Goal: Use online tool/utility: Utilize a website feature to perform a specific function

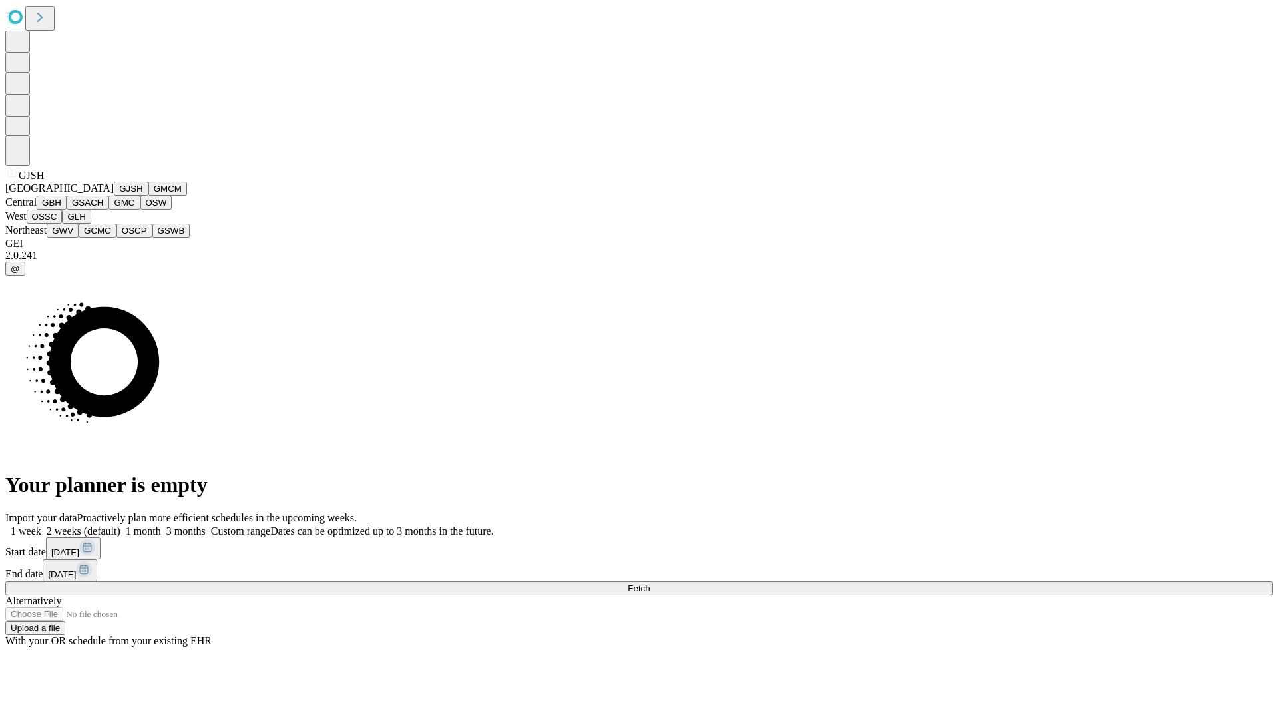
click at [114, 196] on button "GJSH" at bounding box center [131, 189] width 35 height 14
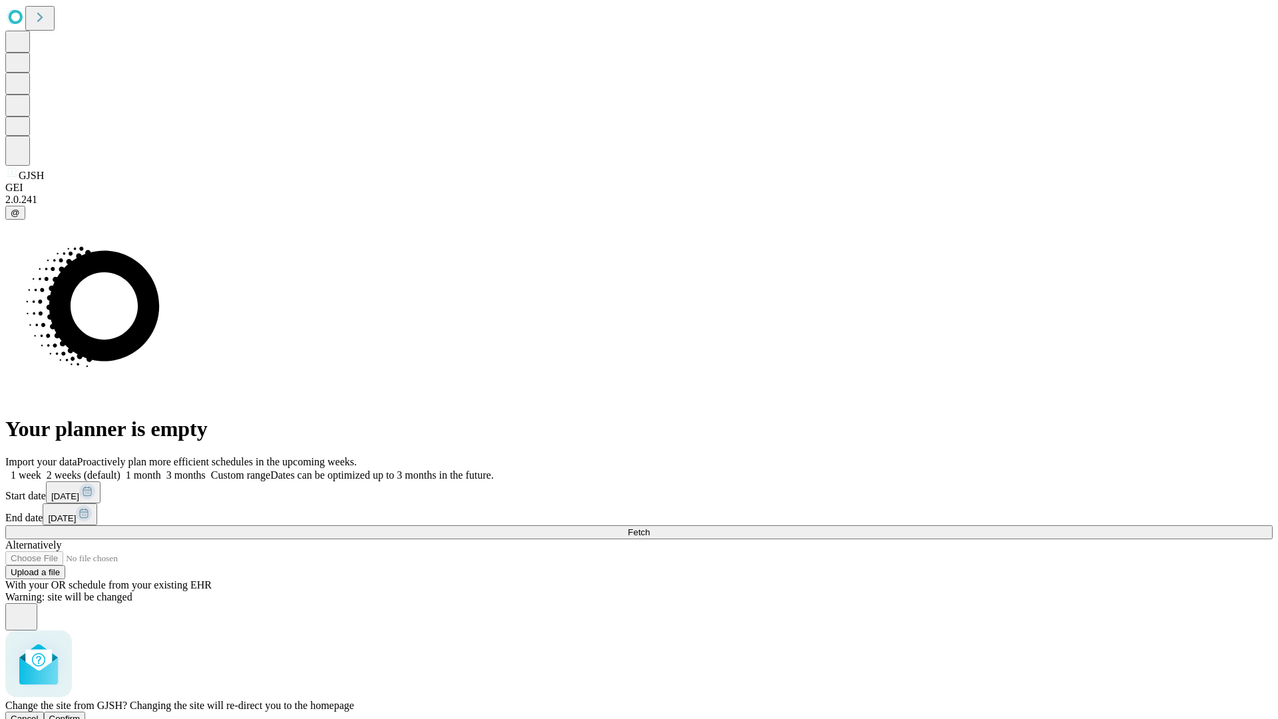
click at [81, 714] on span "Confirm" at bounding box center [64, 719] width 31 height 10
click at [161, 469] on label "1 month" at bounding box center [141, 474] width 41 height 11
click at [650, 527] on span "Fetch" at bounding box center [639, 532] width 22 height 10
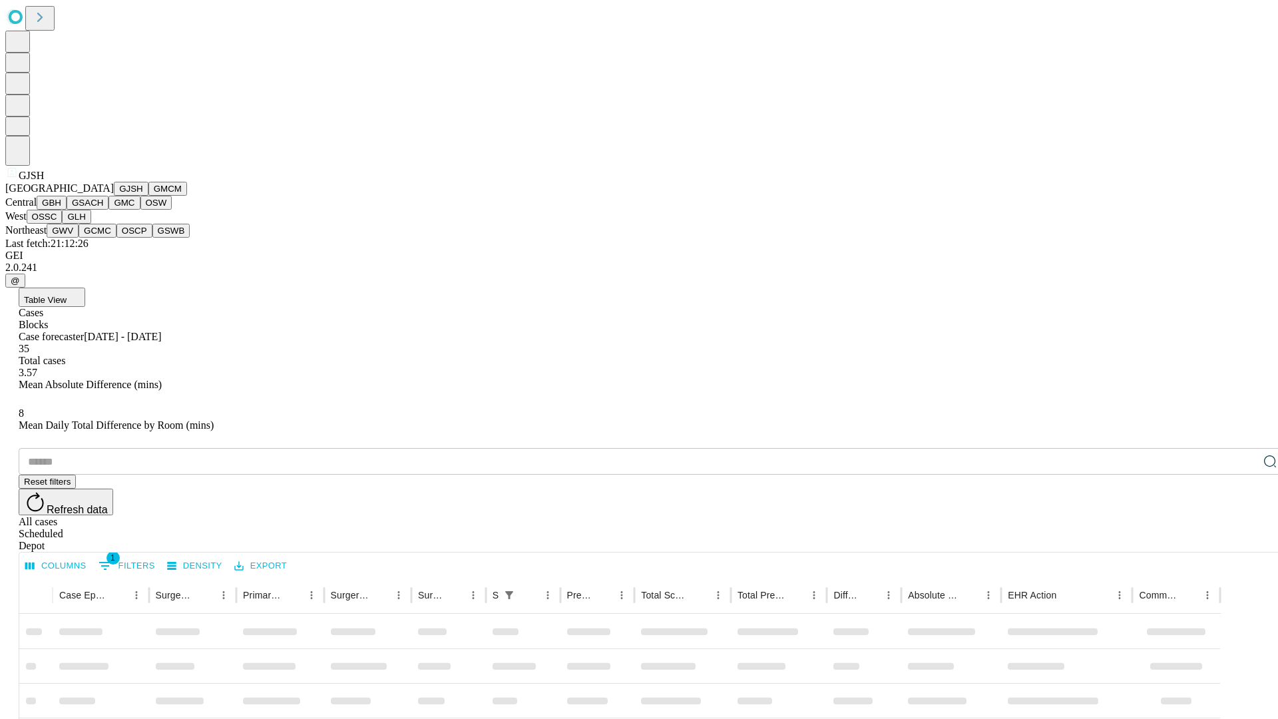
click at [148, 196] on button "GMCM" at bounding box center [167, 189] width 39 height 14
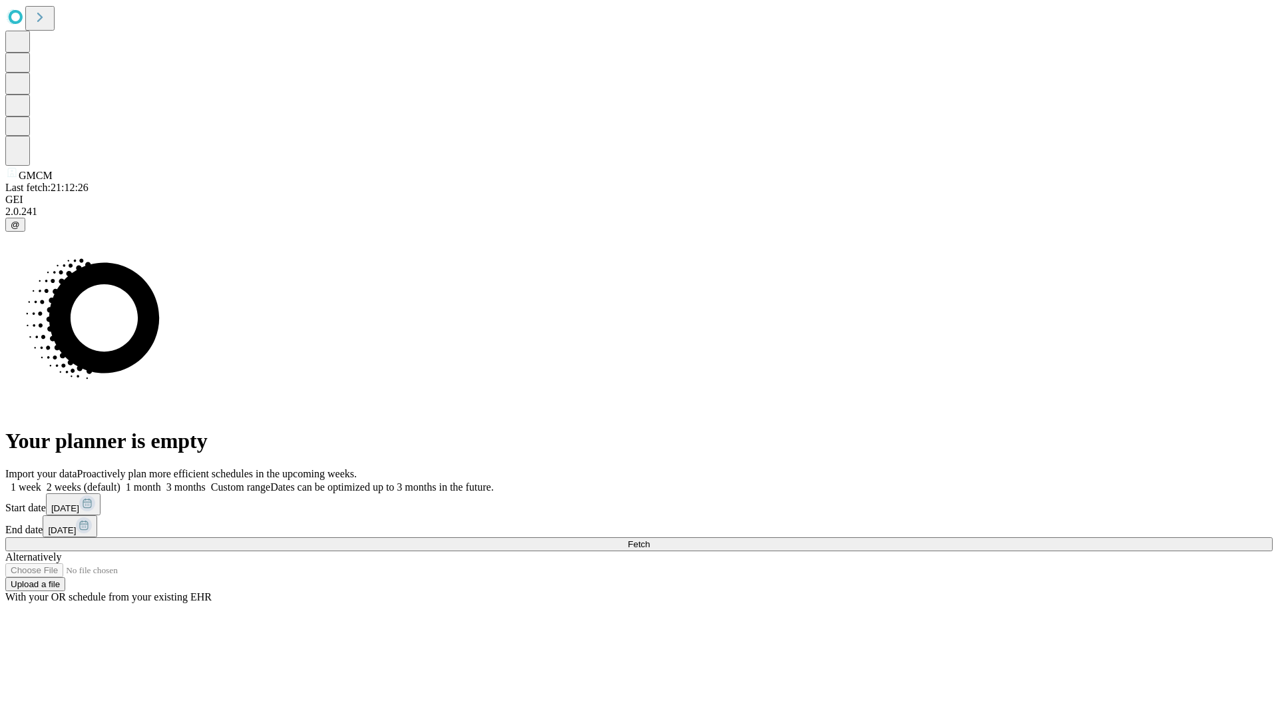
click at [161, 481] on label "1 month" at bounding box center [141, 486] width 41 height 11
click at [650, 539] on span "Fetch" at bounding box center [639, 544] width 22 height 10
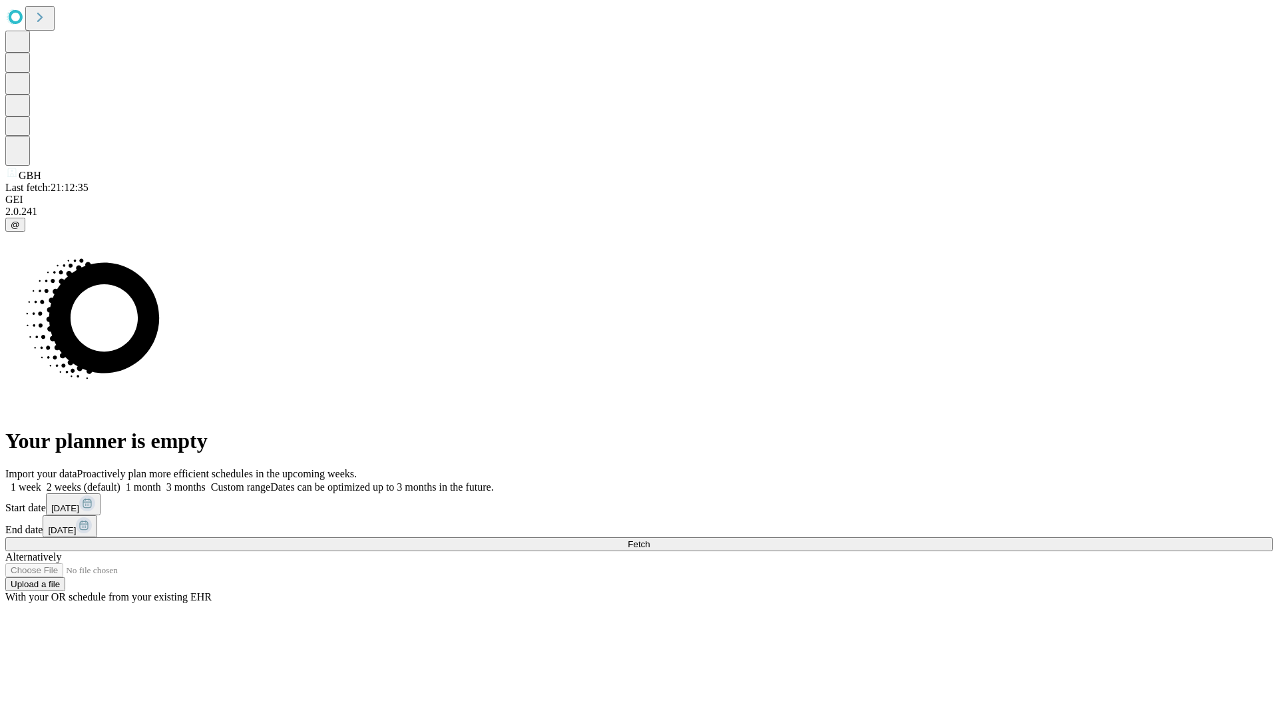
click at [161, 481] on label "1 month" at bounding box center [141, 486] width 41 height 11
click at [650, 539] on span "Fetch" at bounding box center [639, 544] width 22 height 10
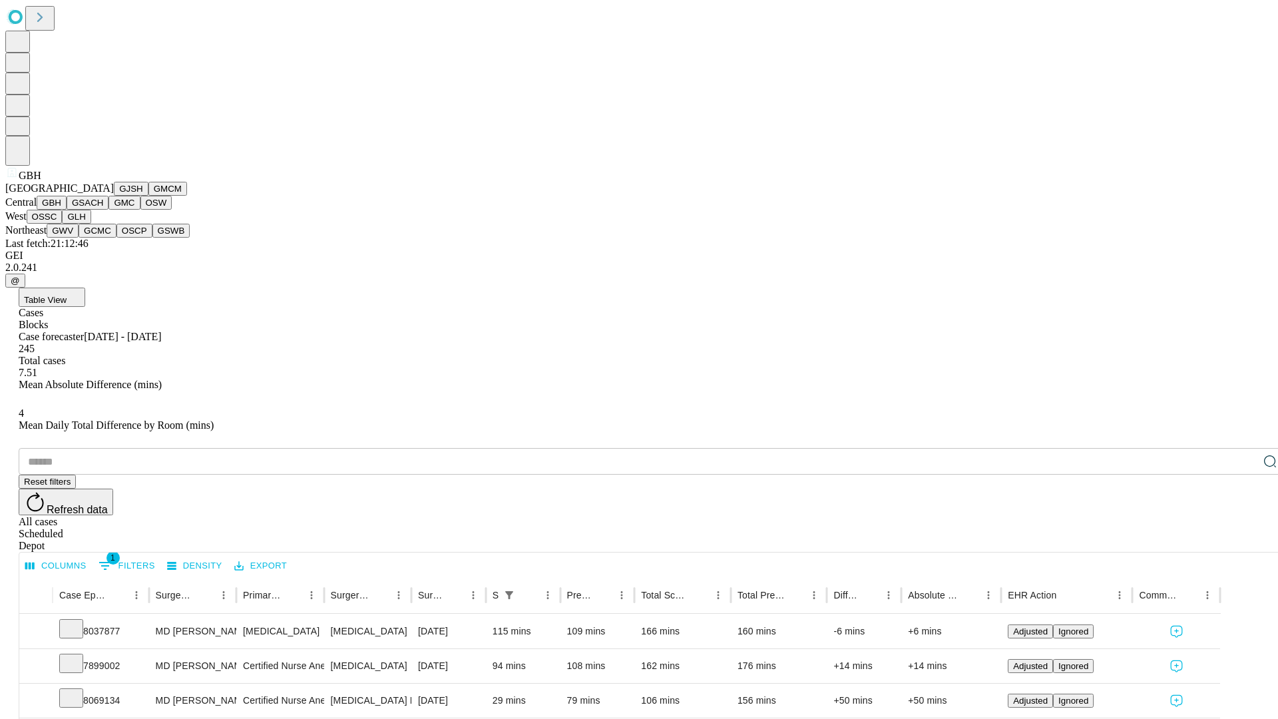
click at [103, 210] on button "GSACH" at bounding box center [88, 203] width 42 height 14
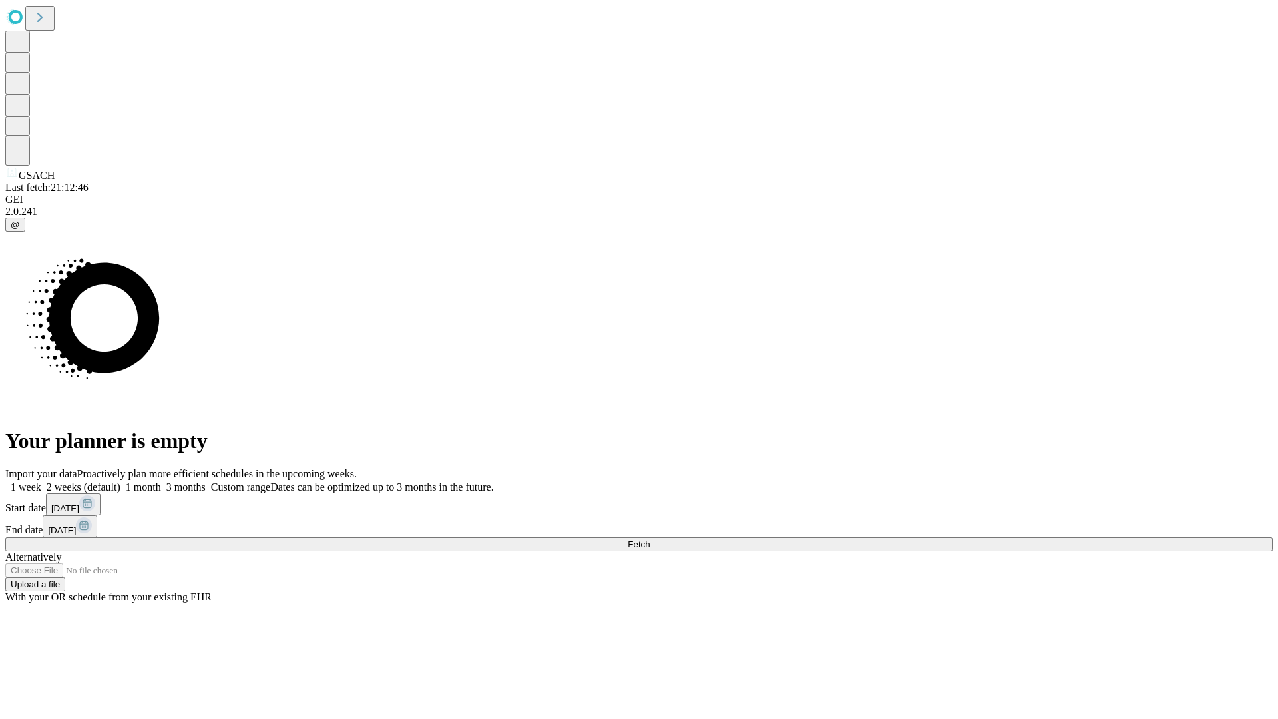
click at [650, 539] on span "Fetch" at bounding box center [639, 544] width 22 height 10
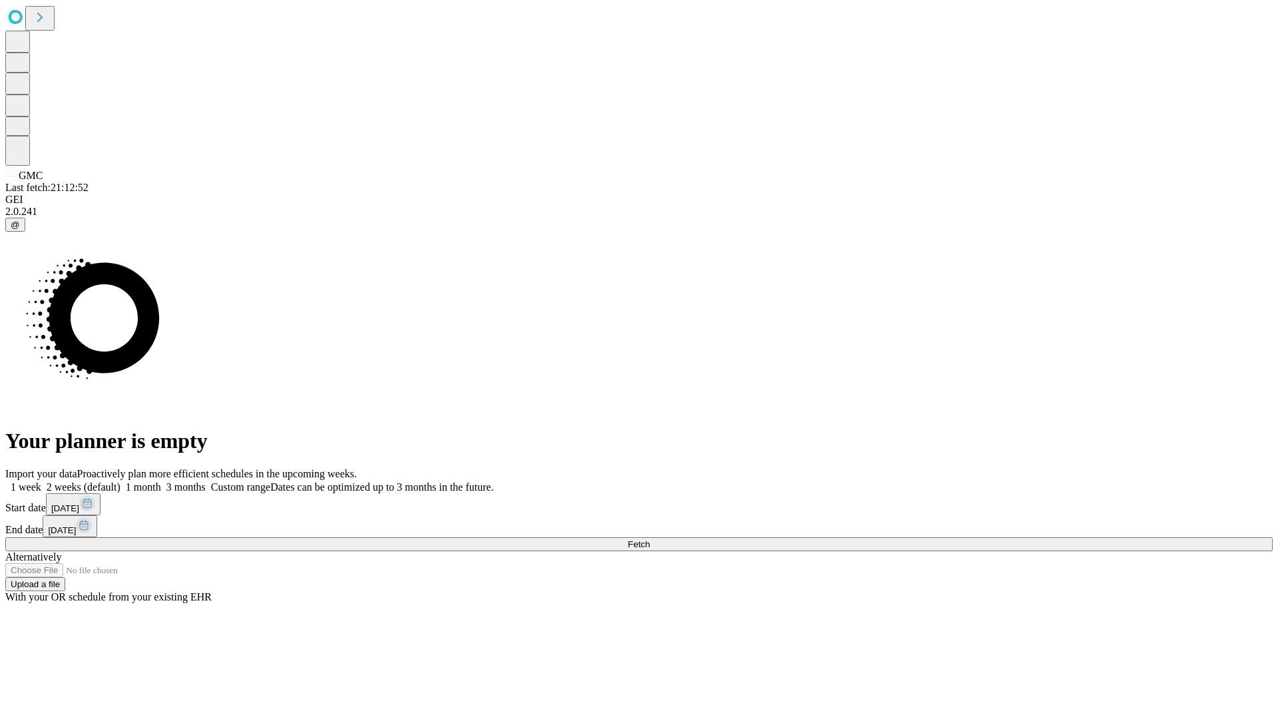
click at [650, 539] on span "Fetch" at bounding box center [639, 544] width 22 height 10
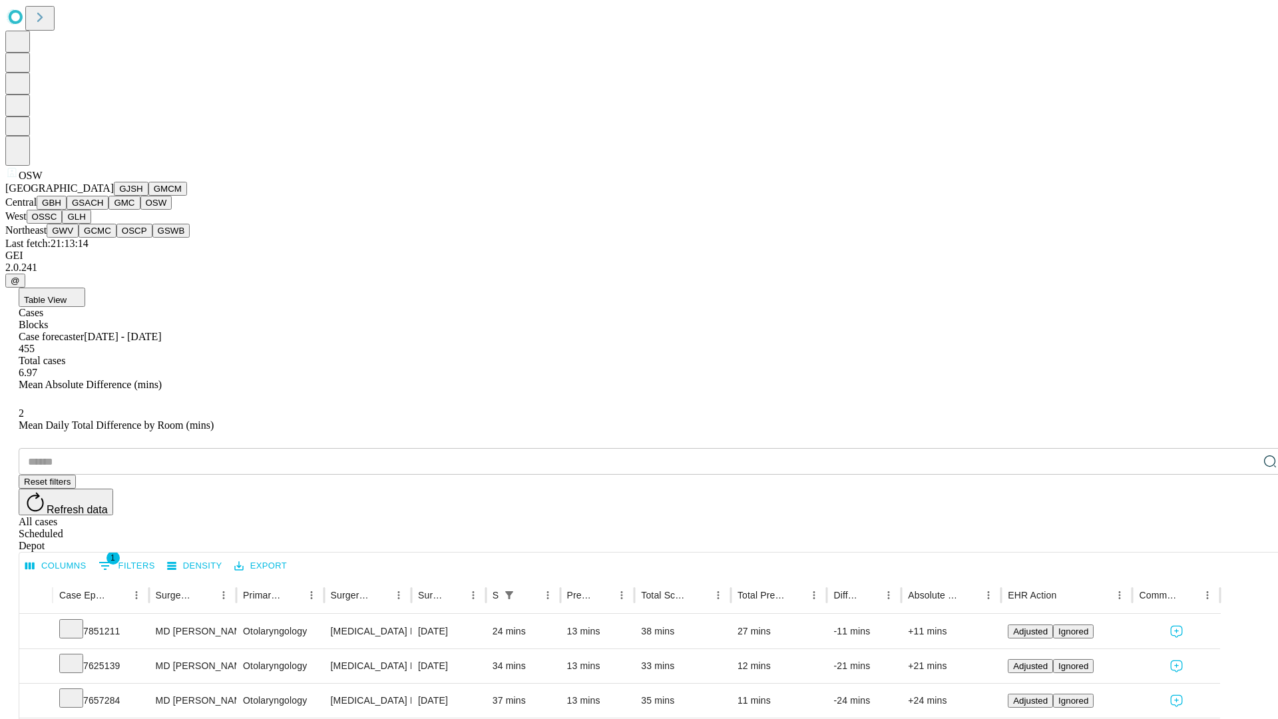
click at [63, 224] on button "OSSC" at bounding box center [45, 217] width 36 height 14
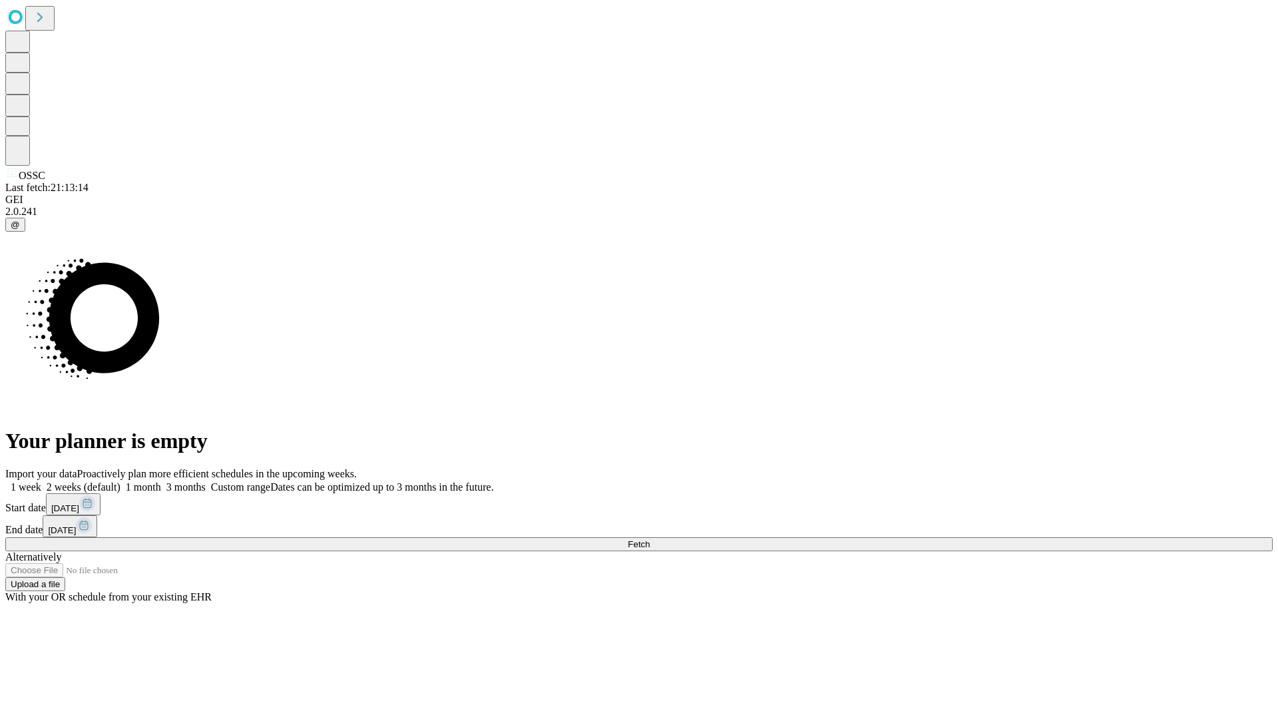
click at [161, 481] on label "1 month" at bounding box center [141, 486] width 41 height 11
click at [650, 539] on span "Fetch" at bounding box center [639, 544] width 22 height 10
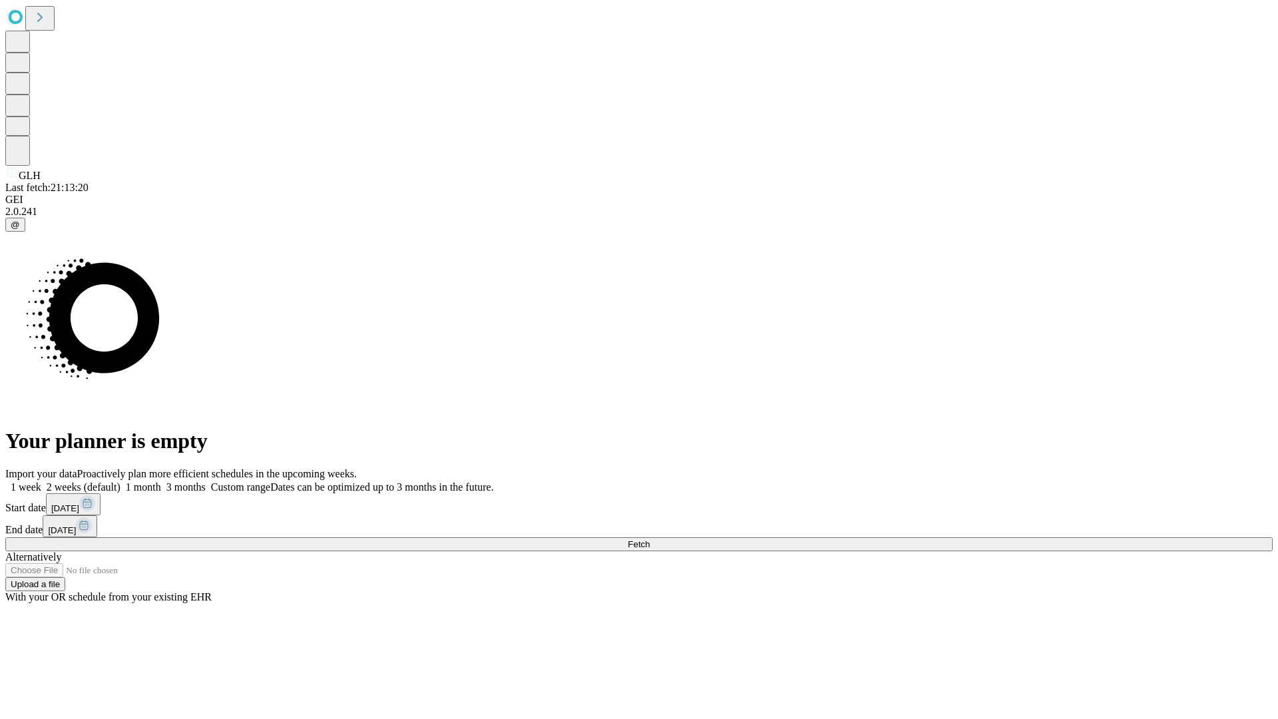
click at [161, 481] on label "1 month" at bounding box center [141, 486] width 41 height 11
click at [650, 539] on span "Fetch" at bounding box center [639, 544] width 22 height 10
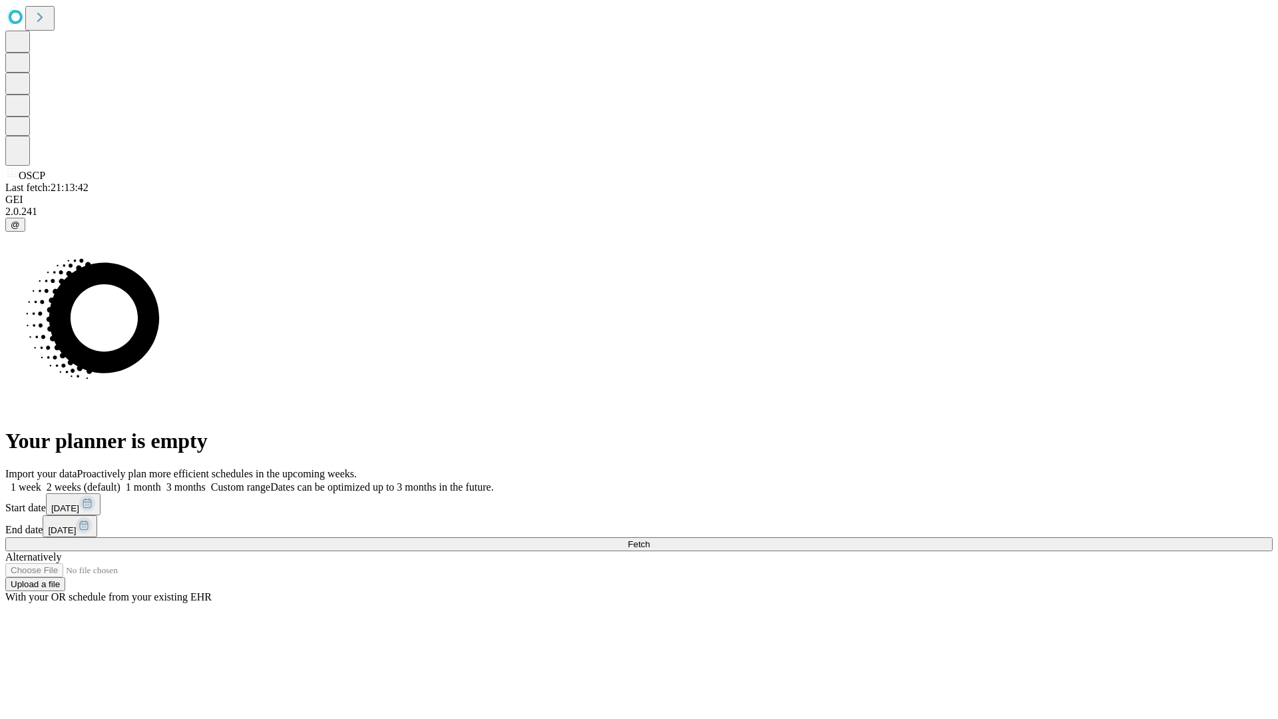
click at [161, 481] on label "1 month" at bounding box center [141, 486] width 41 height 11
click at [650, 539] on span "Fetch" at bounding box center [639, 544] width 22 height 10
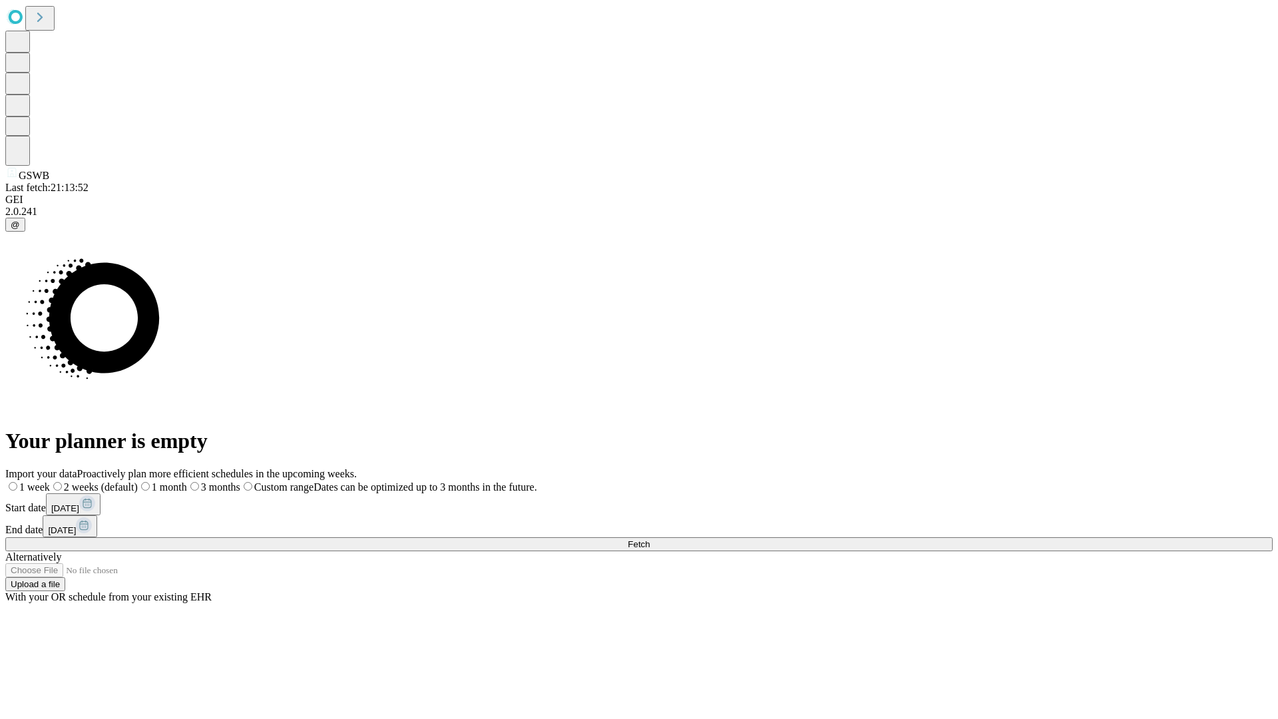
click at [187, 481] on label "1 month" at bounding box center [162, 486] width 49 height 11
click at [650, 539] on span "Fetch" at bounding box center [639, 544] width 22 height 10
